Goal: Find specific page/section: Find specific page/section

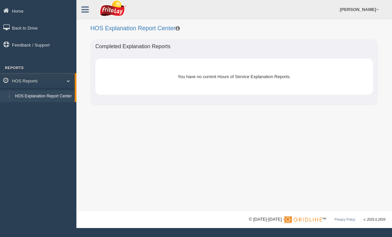
click at [284, 72] on div "You have no current Hours of Service Explanation Reports." at bounding box center [234, 76] width 248 height 16
click at [380, 6] on link "[PERSON_NAME]" at bounding box center [358, 9] width 45 height 19
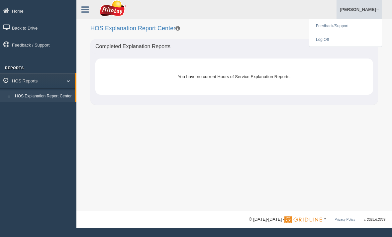
click at [295, 67] on div "You have no current Hours of Service Explanation Reports." at bounding box center [234, 76] width 278 height 36
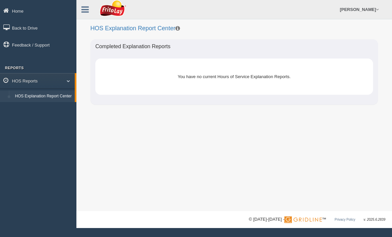
click at [37, 13] on link "Home" at bounding box center [38, 10] width 76 height 15
click at [90, 10] on link at bounding box center [84, 9] width 17 height 10
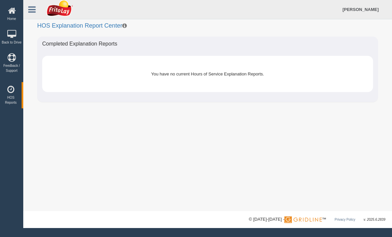
click at [36, 8] on link at bounding box center [31, 9] width 17 height 10
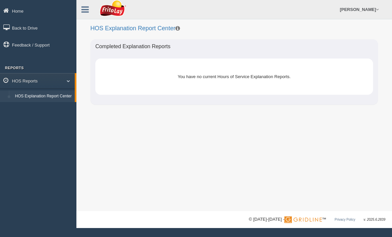
click at [9, 13] on icon at bounding box center [7, 11] width 9 height 6
click at [377, 14] on link "[PERSON_NAME]" at bounding box center [358, 9] width 45 height 19
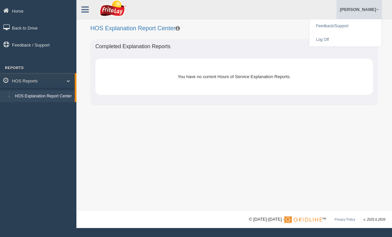
click at [333, 110] on form "Completed Explanation Reports You have no current Hours of Service Explanation …" at bounding box center [234, 75] width 302 height 73
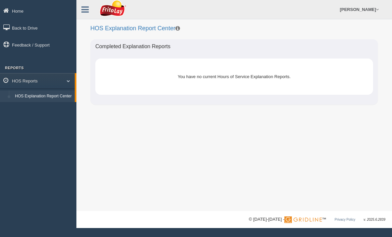
click at [25, 80] on link "HOS Reports" at bounding box center [37, 80] width 75 height 15
click at [28, 79] on link "HOS Reports" at bounding box center [38, 80] width 76 height 15
